Goal: Use online tool/utility: Utilize a website feature to perform a specific function

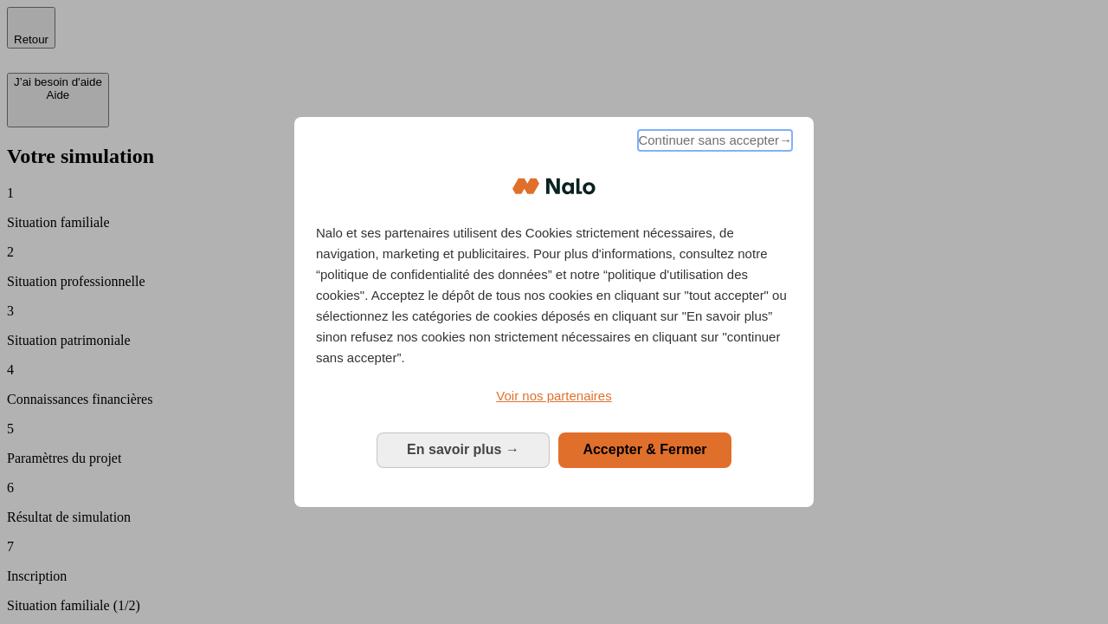
click at [714, 143] on span "Continuer sans accepter →" at bounding box center [715, 140] width 154 height 21
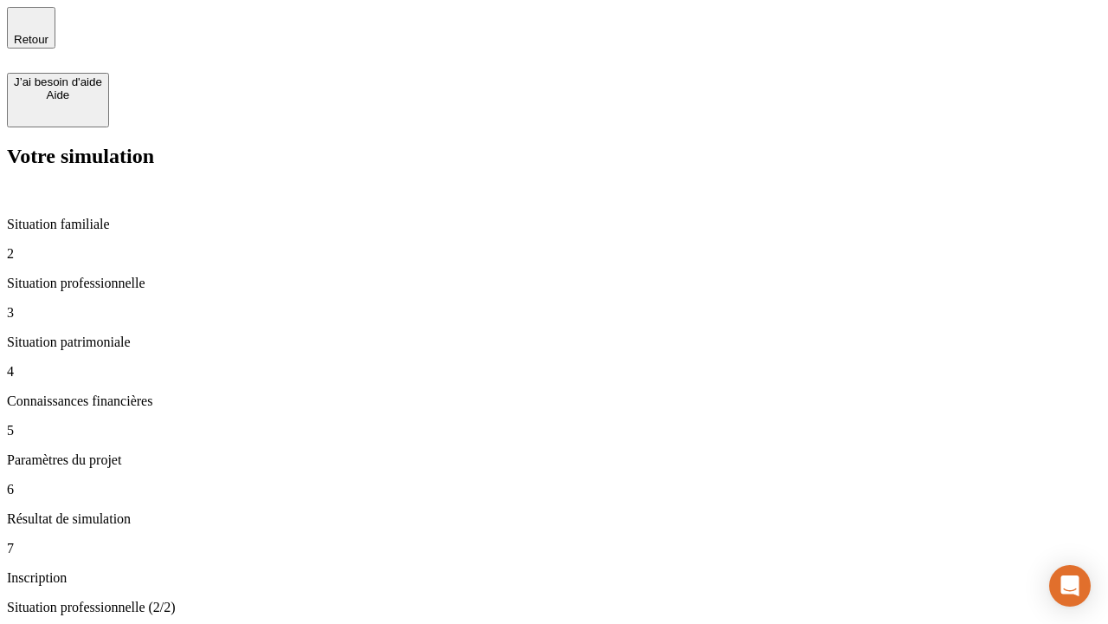
type input "70 000"
type input "1 000"
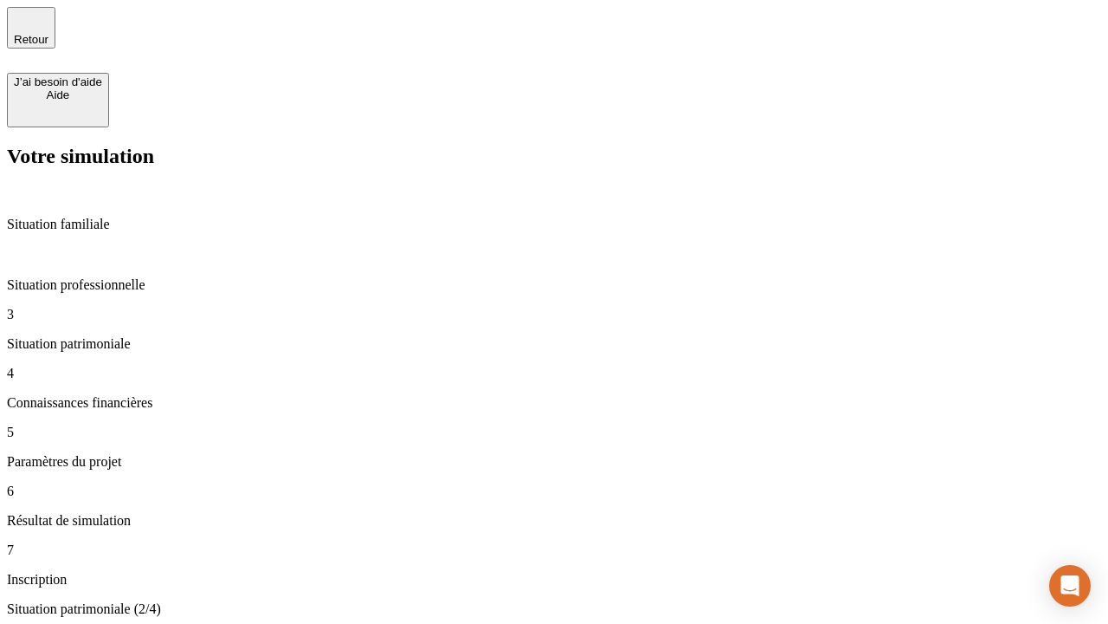
type input "800"
type input "6"
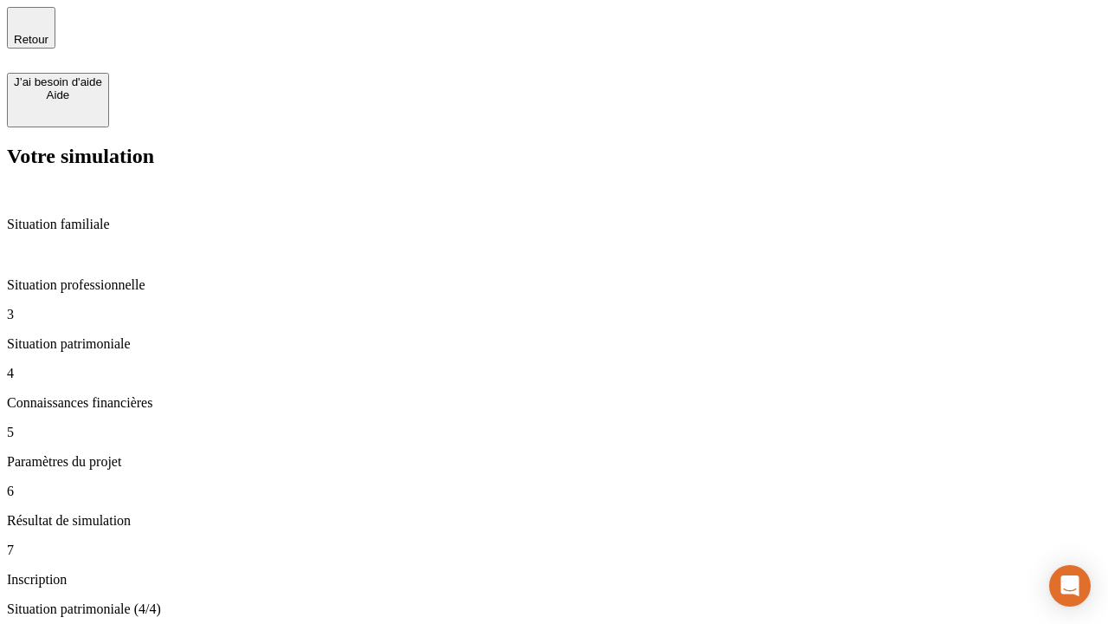
type input "400"
type input "3"
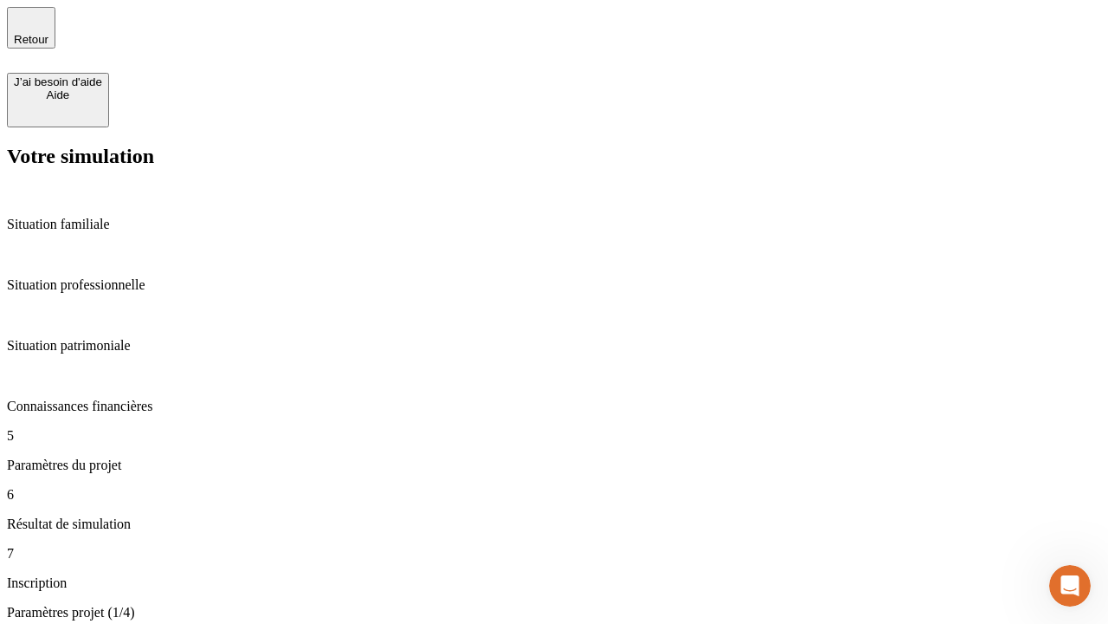
type input "35"
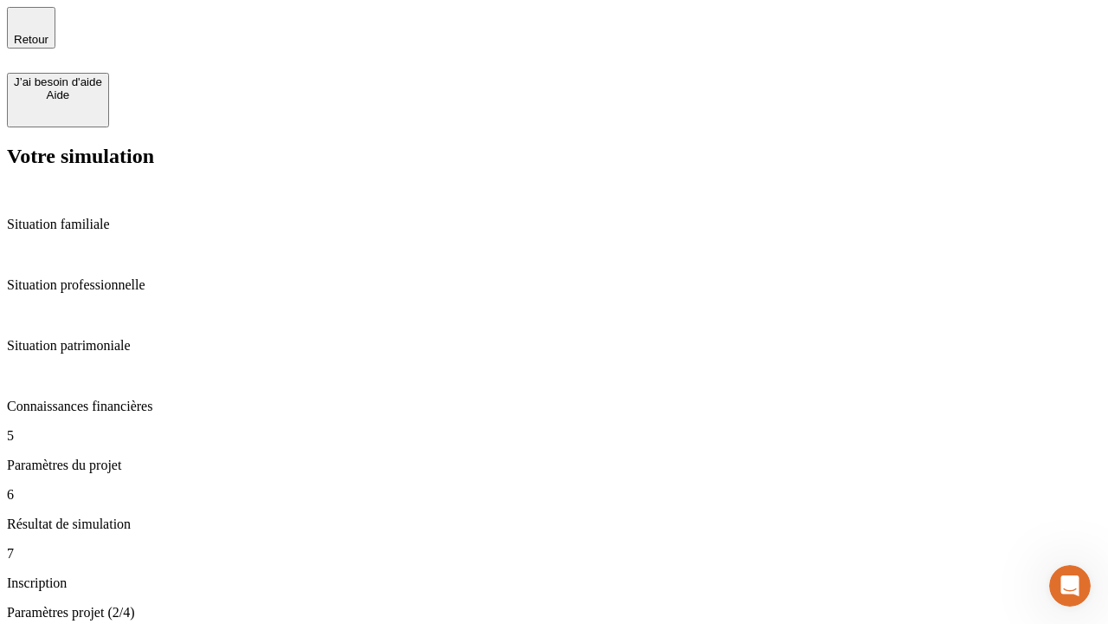
type input "500"
type input "640"
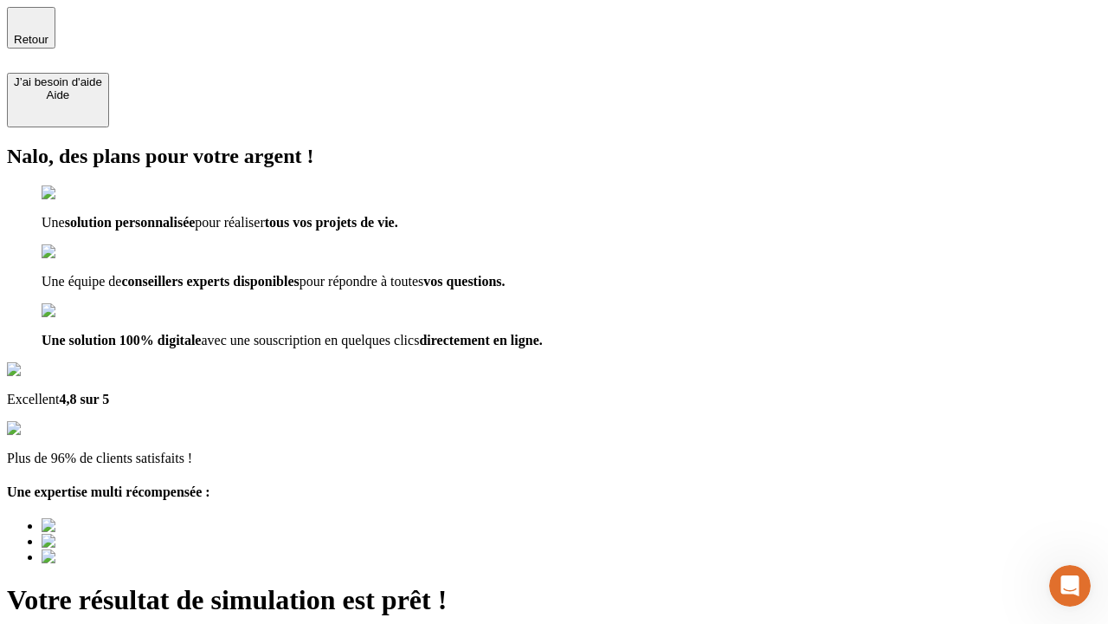
type input "[EMAIL_ADDRESS][DOMAIN_NAME]"
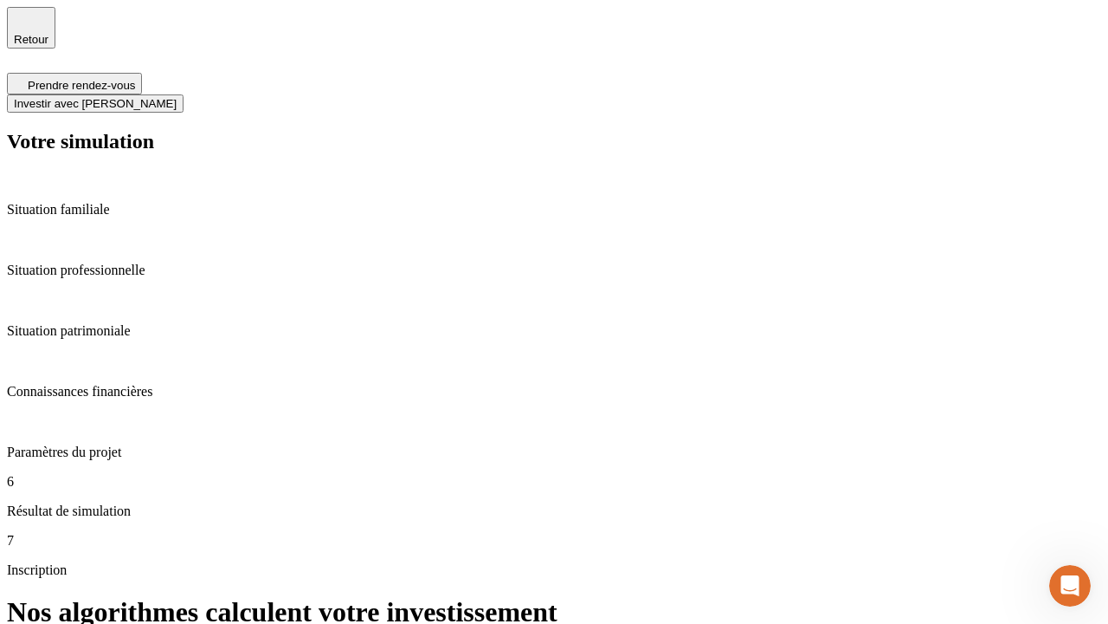
scroll to position [7, 0]
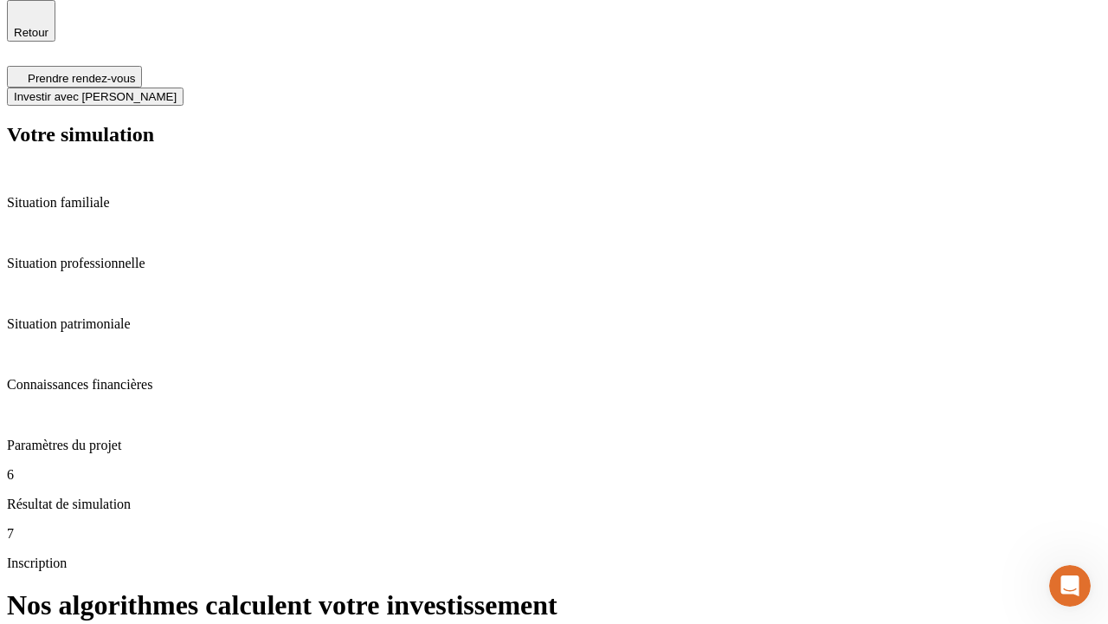
click at [177, 90] on span "Investir avec [PERSON_NAME]" at bounding box center [95, 96] width 163 height 13
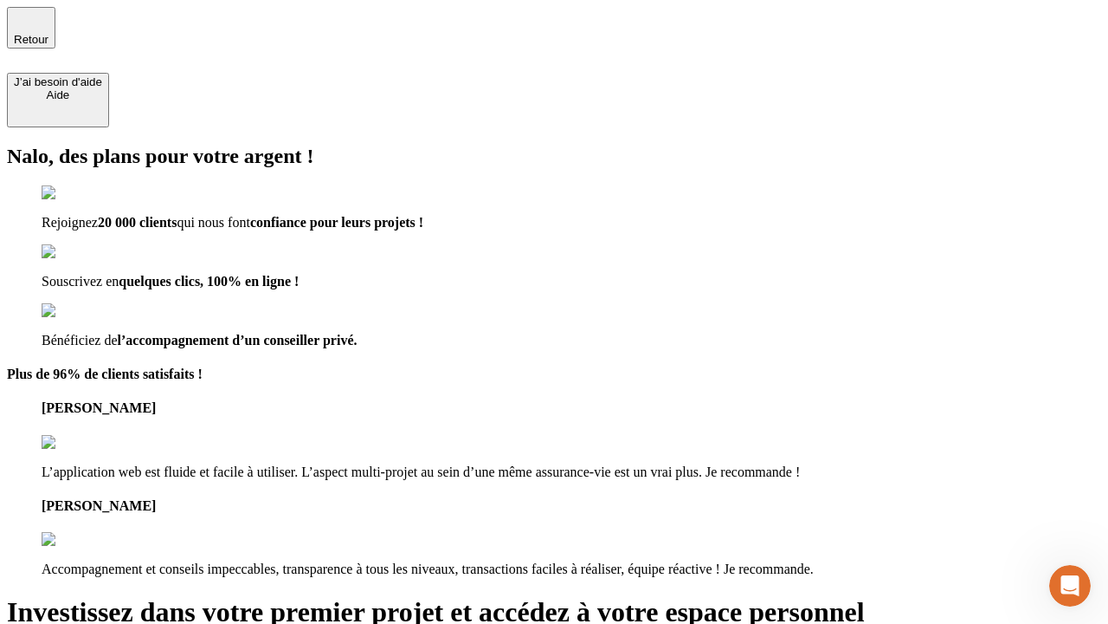
type input "[PERSON_NAME][EMAIL_ADDRESS][DOMAIN_NAME]"
